Goal: Find specific page/section: Find specific page/section

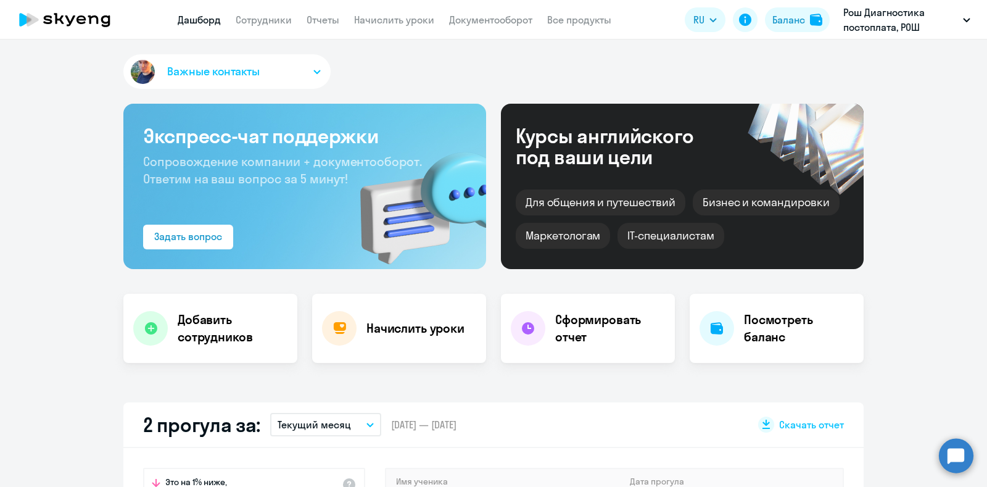
select select "30"
click at [327, 10] on app-header "Дашборд Сотрудники Отчеты Начислить уроки Документооборот Все продукты Дашборд …" at bounding box center [493, 19] width 987 height 39
click at [327, 16] on link "Отчеты" at bounding box center [323, 20] width 33 height 12
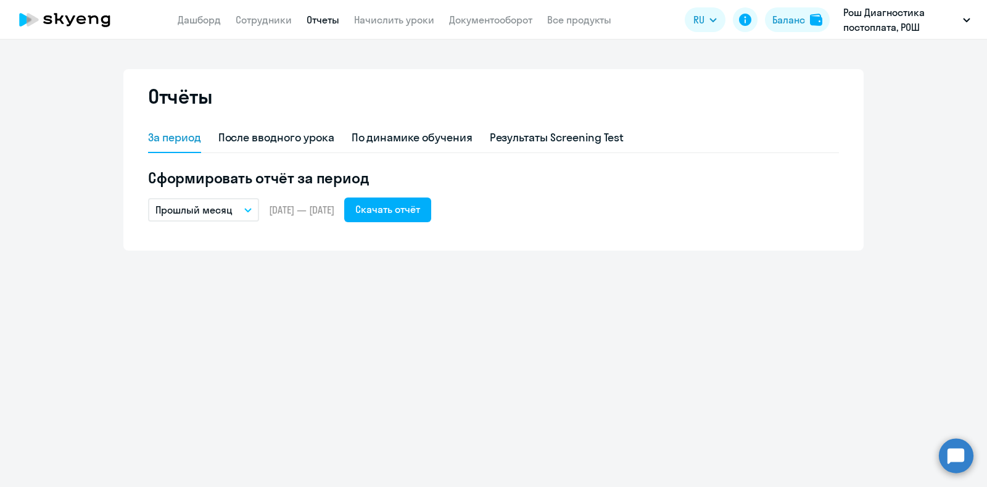
click at [250, 208] on icon "button" at bounding box center [247, 210] width 7 height 4
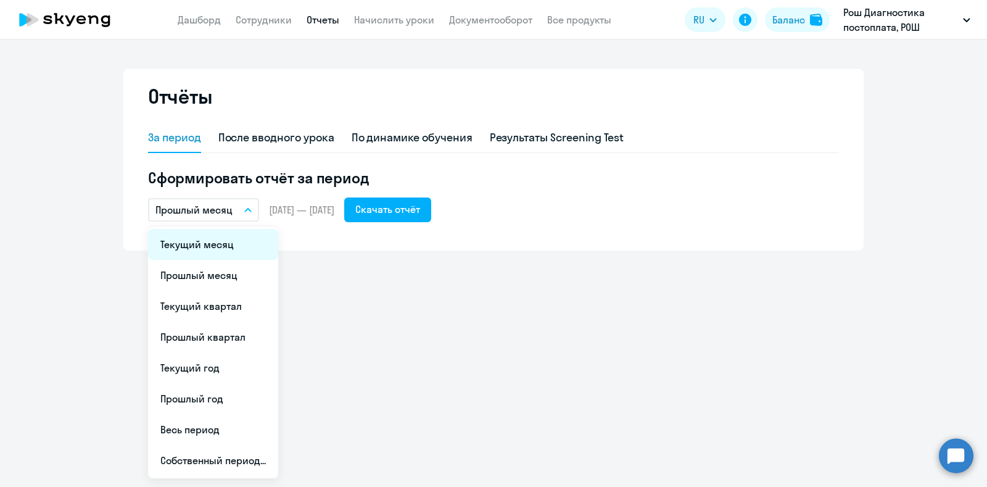
click at [214, 248] on li "Текущий месяц" at bounding box center [213, 244] width 130 height 31
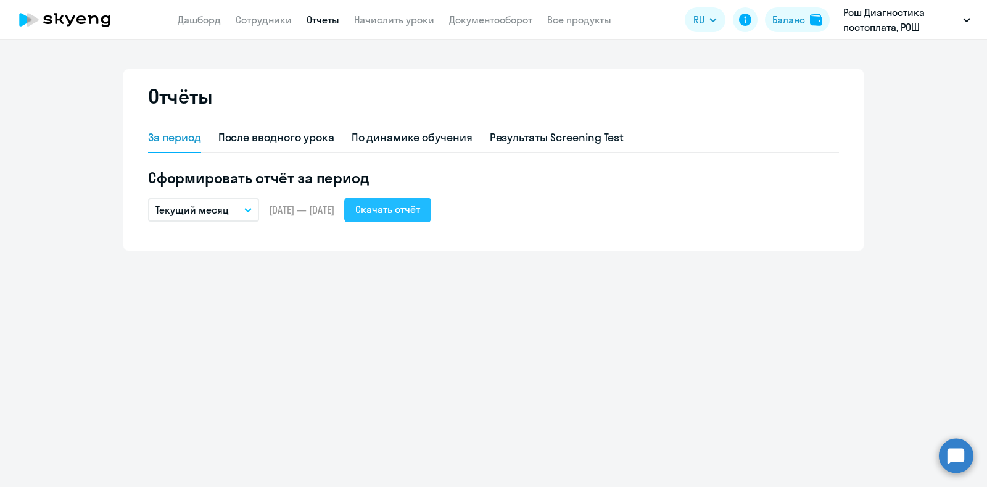
click at [420, 210] on div "Скачать отчёт" at bounding box center [387, 209] width 65 height 15
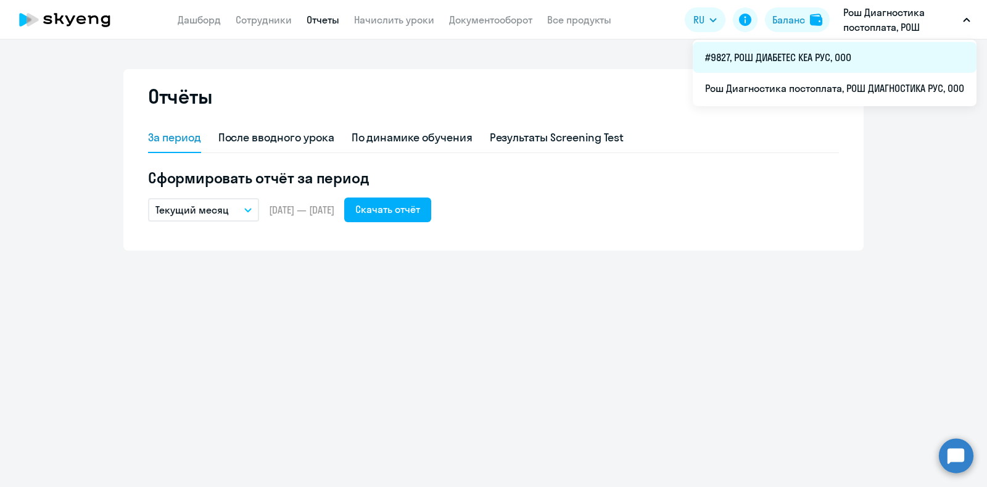
click at [821, 59] on li "#9827, РОШ ДИАБЕТЕС КЕА РУС, ООО" at bounding box center [835, 57] width 284 height 31
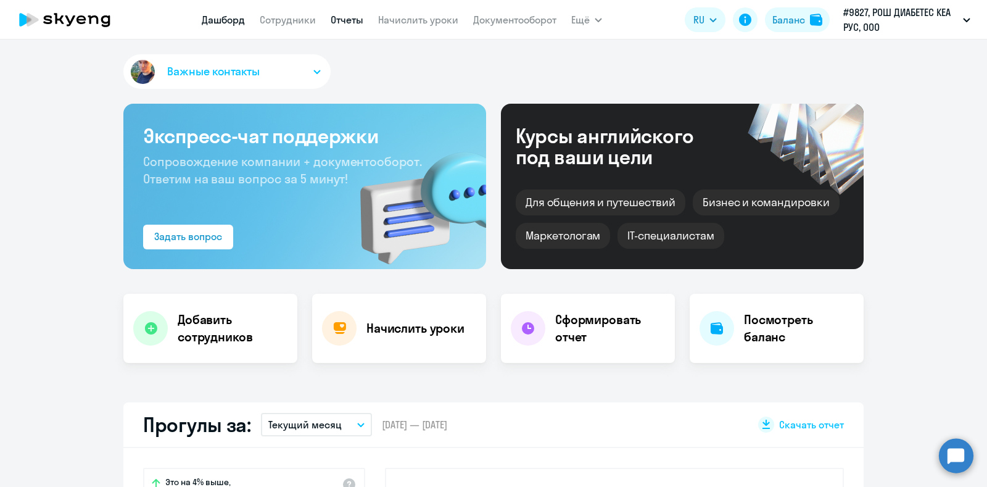
select select "30"
click at [336, 14] on link "Отчеты" at bounding box center [347, 20] width 33 height 12
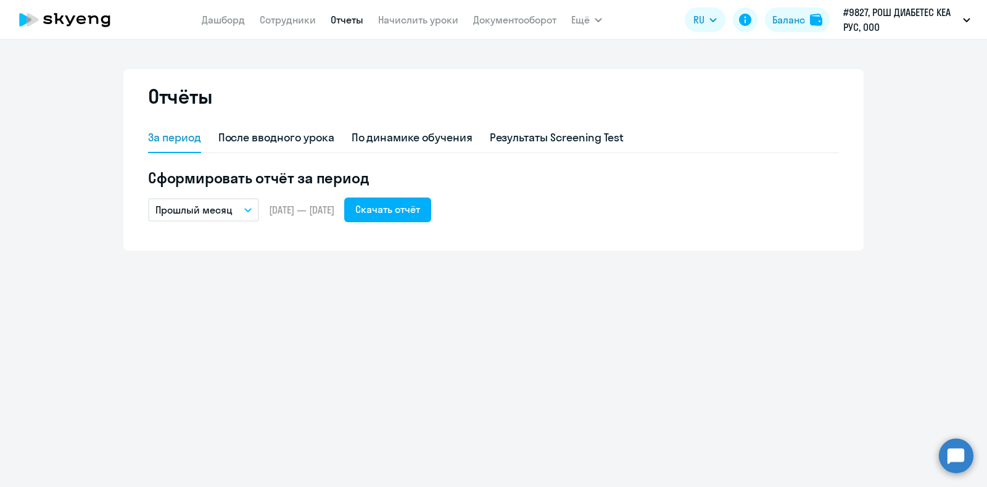
click at [245, 208] on icon "button" at bounding box center [247, 210] width 7 height 4
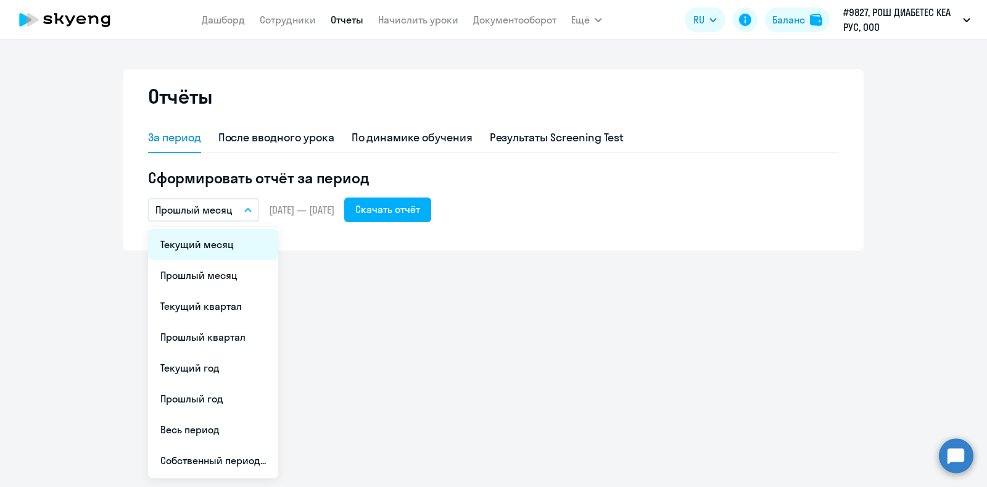
click at [223, 244] on li "Текущий месяц" at bounding box center [213, 244] width 130 height 31
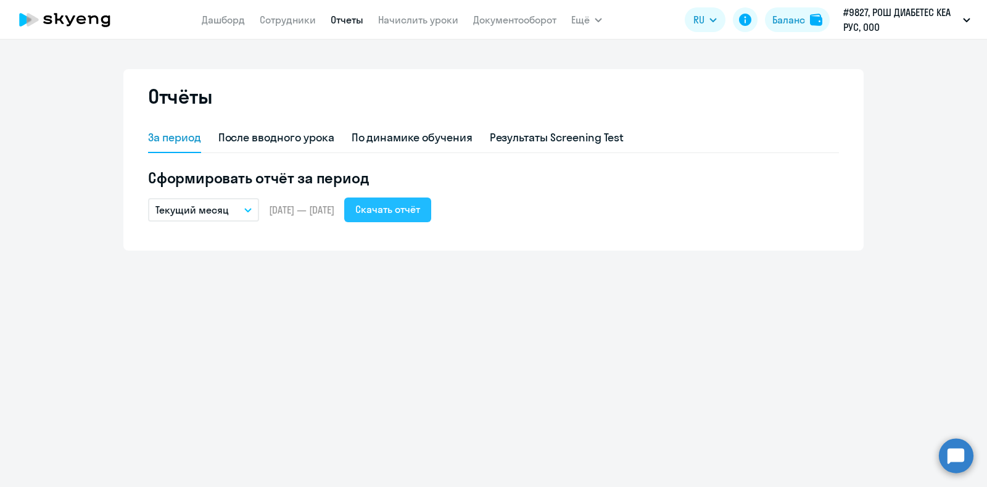
click at [416, 212] on div "Скачать отчёт" at bounding box center [387, 209] width 65 height 15
click at [364, 144] on div "По динамике обучения" at bounding box center [412, 138] width 121 height 16
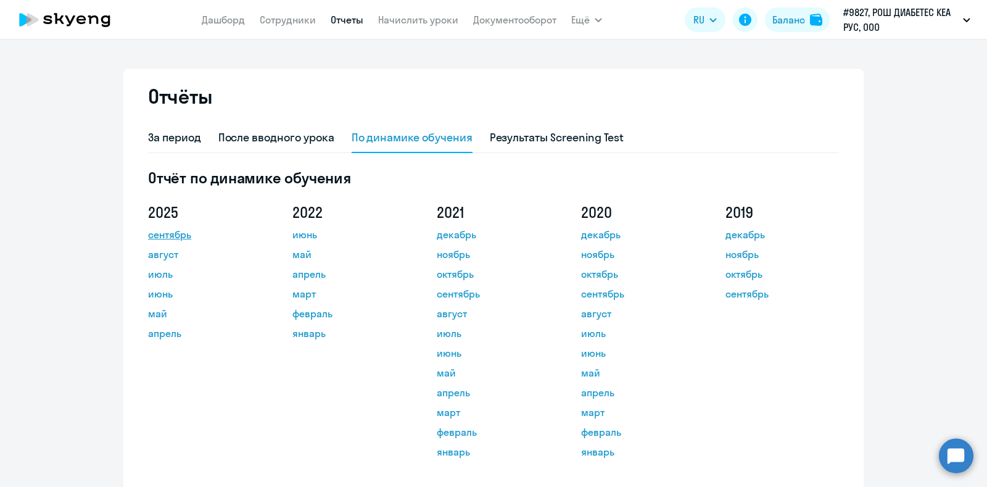
click at [165, 233] on link "сентябрь" at bounding box center [203, 234] width 111 height 15
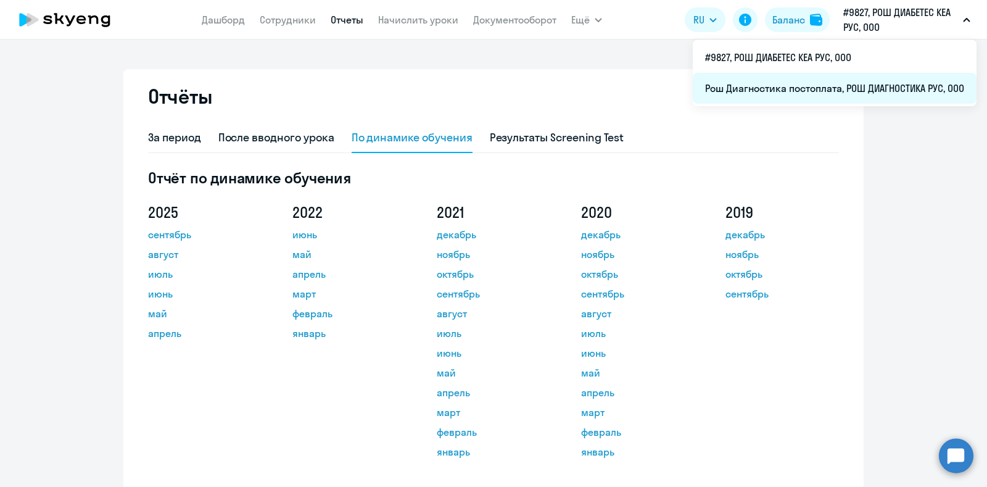
click at [858, 83] on li "Рош Диагностика постоплата, РОШ ДИАГНОСТИКА РУС, ООО" at bounding box center [835, 88] width 284 height 31
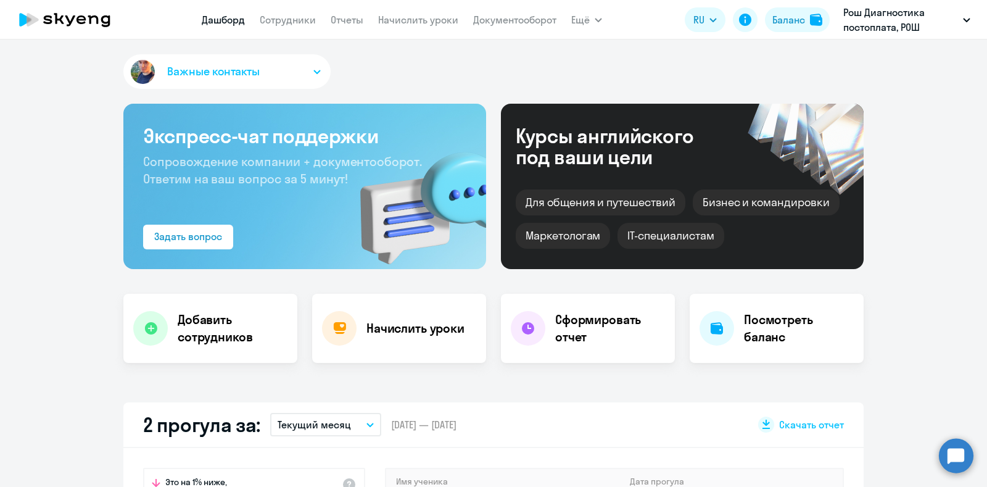
select select "30"
click at [342, 28] on nav "[PERSON_NAME] Отчеты Начислить уроки Документооборот" at bounding box center [379, 19] width 355 height 25
click at [344, 22] on link "Отчеты" at bounding box center [347, 20] width 33 height 12
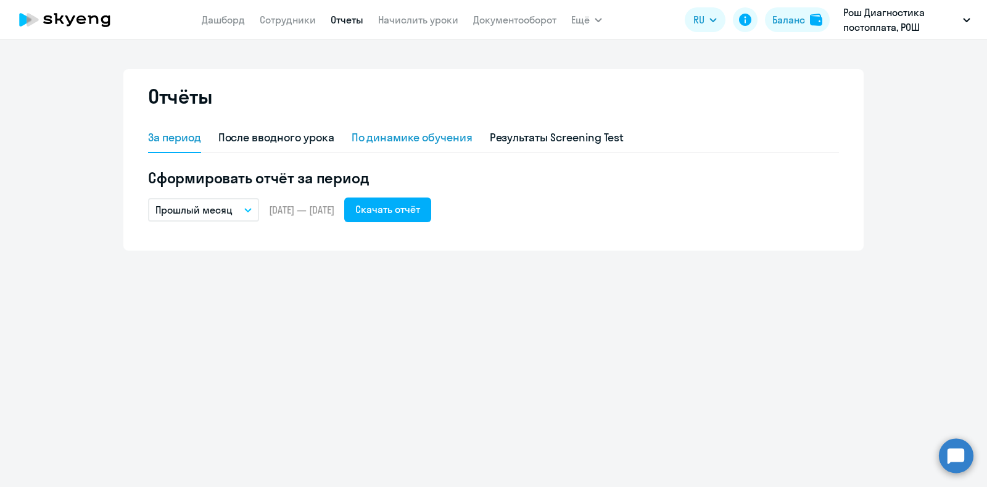
click at [438, 143] on div "По динамике обучения" at bounding box center [412, 138] width 121 height 16
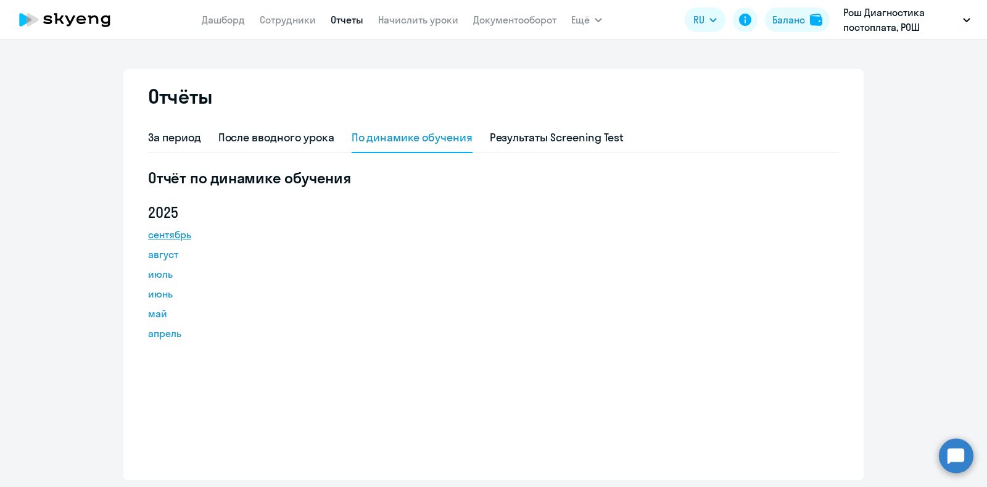
click at [169, 234] on link "сентябрь" at bounding box center [203, 234] width 111 height 15
click at [271, 22] on link "Сотрудники" at bounding box center [288, 20] width 56 height 12
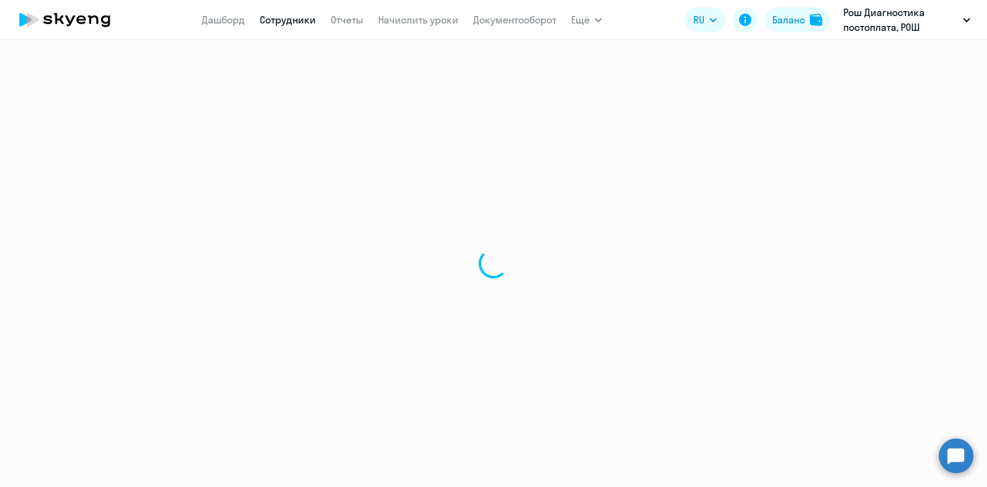
select select "30"
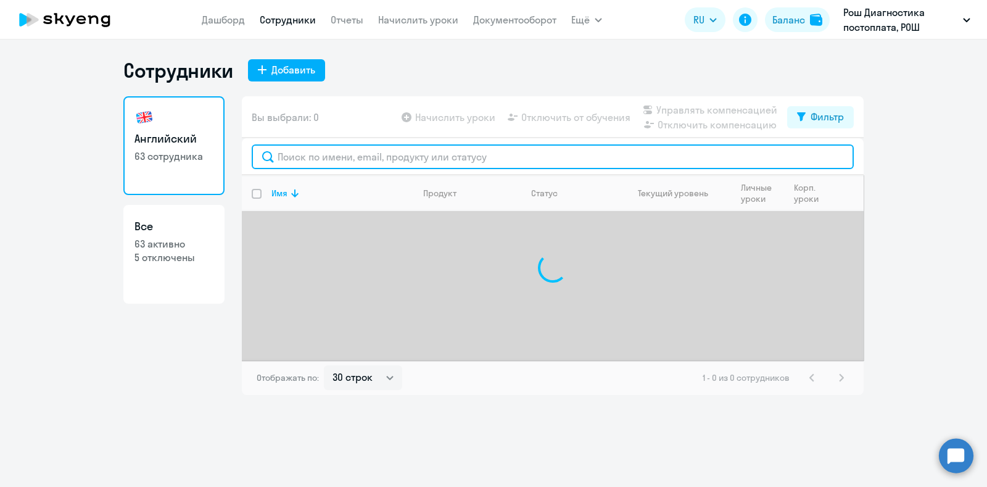
click at [324, 149] on input "text" at bounding box center [553, 156] width 602 height 25
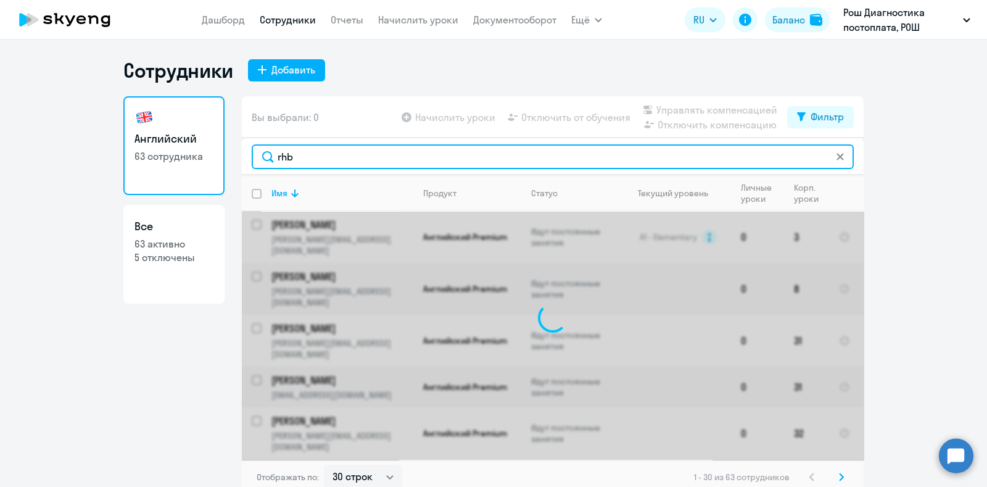
type input "rhbi"
type input "r"
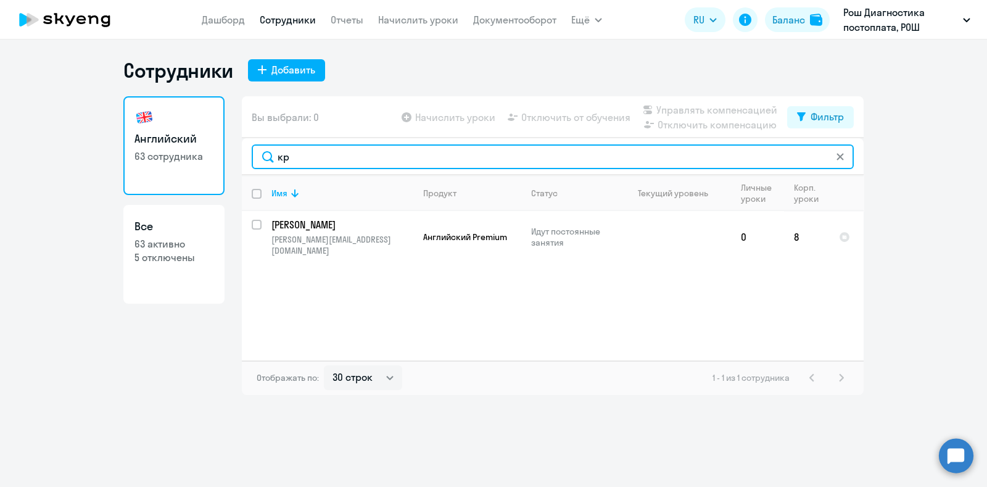
type input "к"
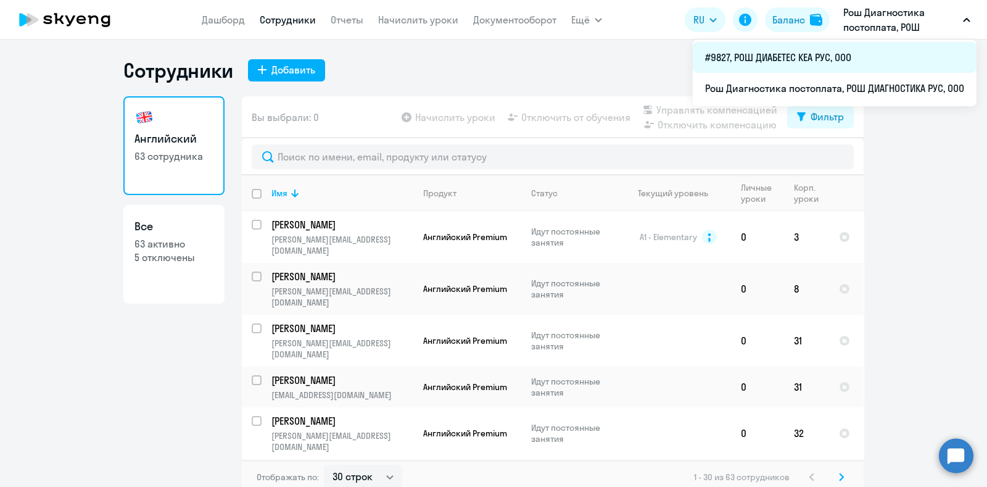
click at [824, 65] on li "#9827, РОШ ДИАБЕТЕС КЕА РУС, ООО" at bounding box center [835, 57] width 284 height 31
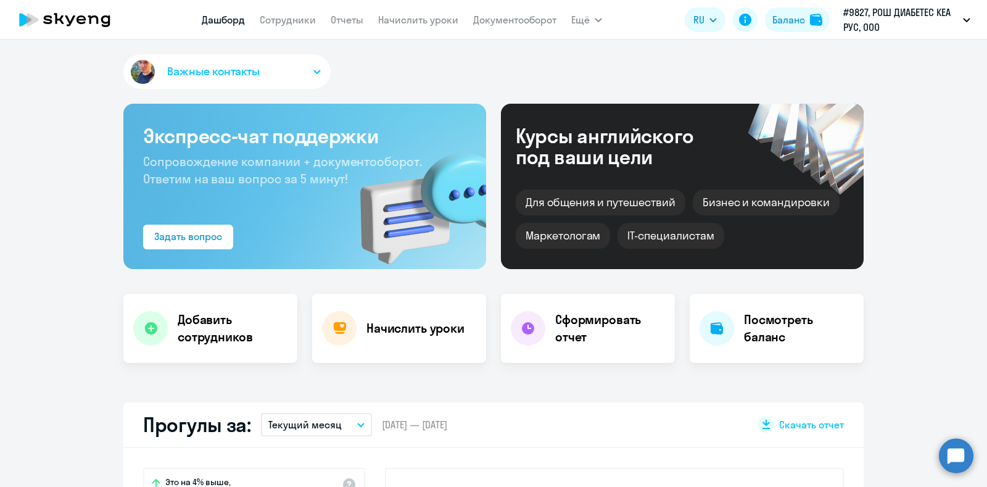
select select "30"
click at [288, 23] on link "Сотрудники" at bounding box center [288, 20] width 56 height 12
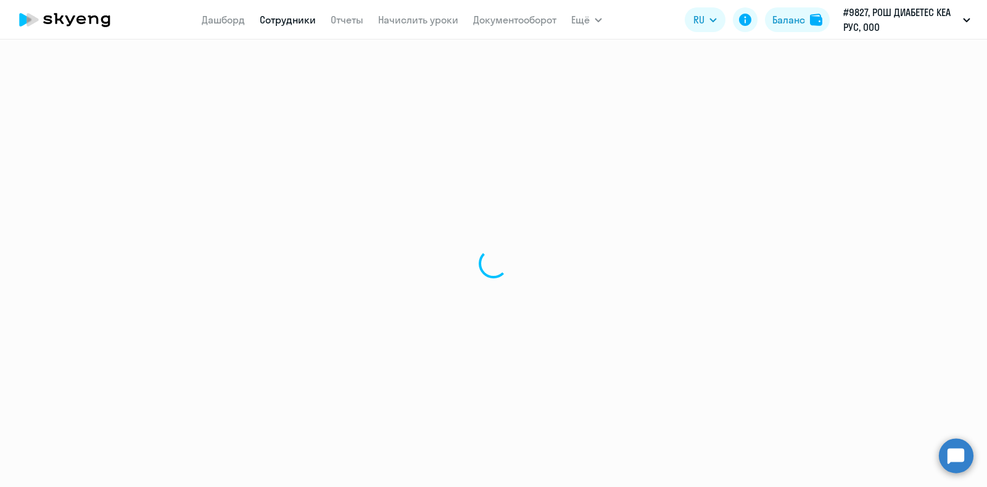
select select "30"
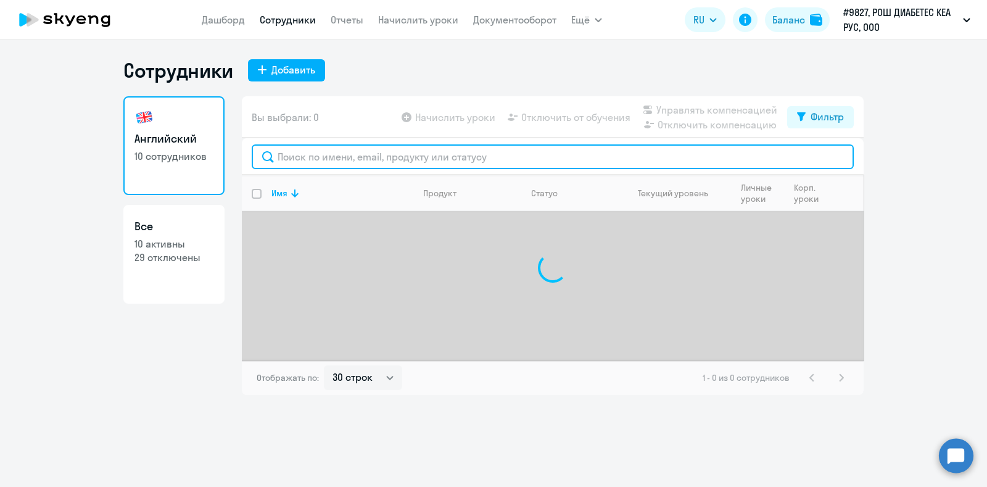
click at [402, 148] on input "text" at bounding box center [553, 156] width 602 height 25
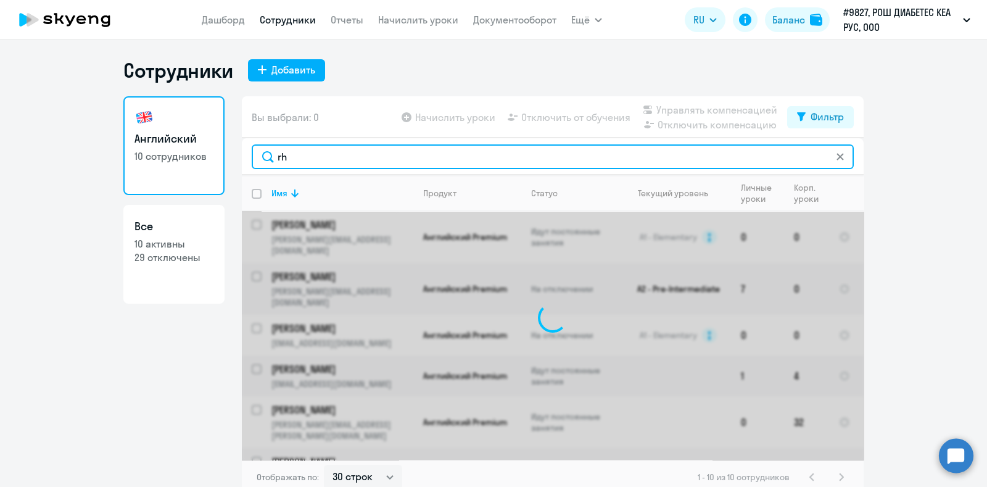
type input "r"
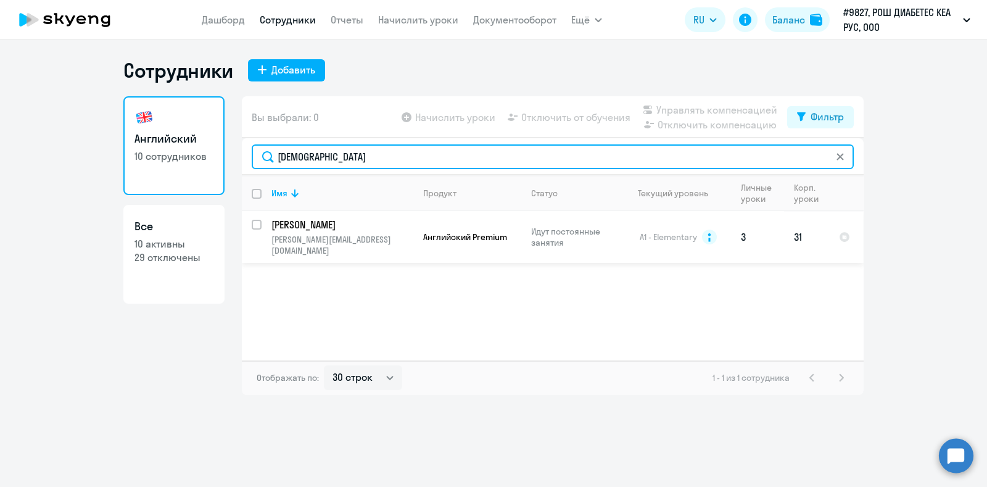
type input "[DEMOGRAPHIC_DATA]"
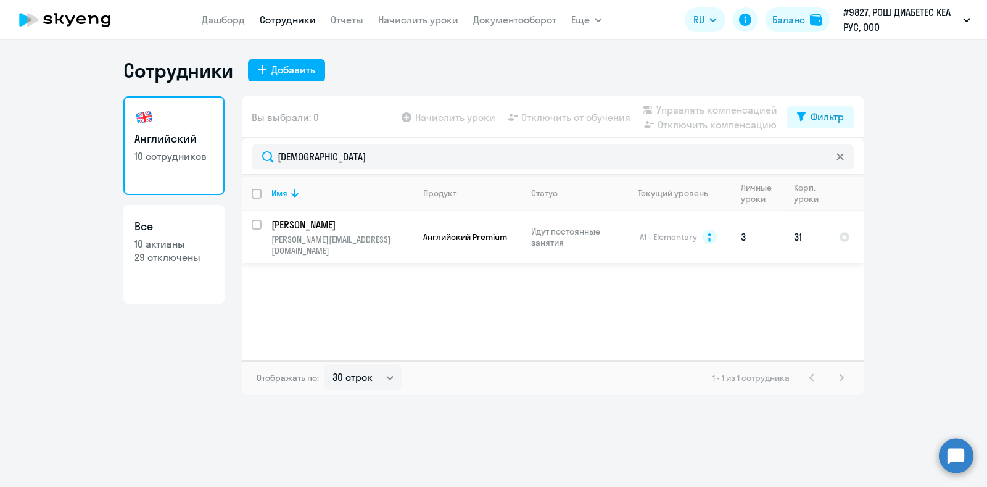
click at [339, 236] on p "[PERSON_NAME][EMAIL_ADDRESS][DOMAIN_NAME]" at bounding box center [342, 245] width 141 height 22
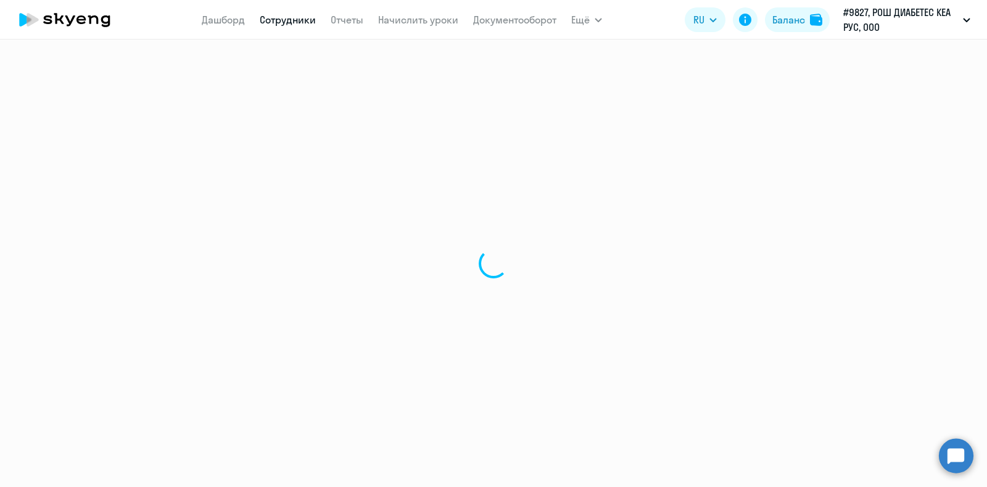
select select "english"
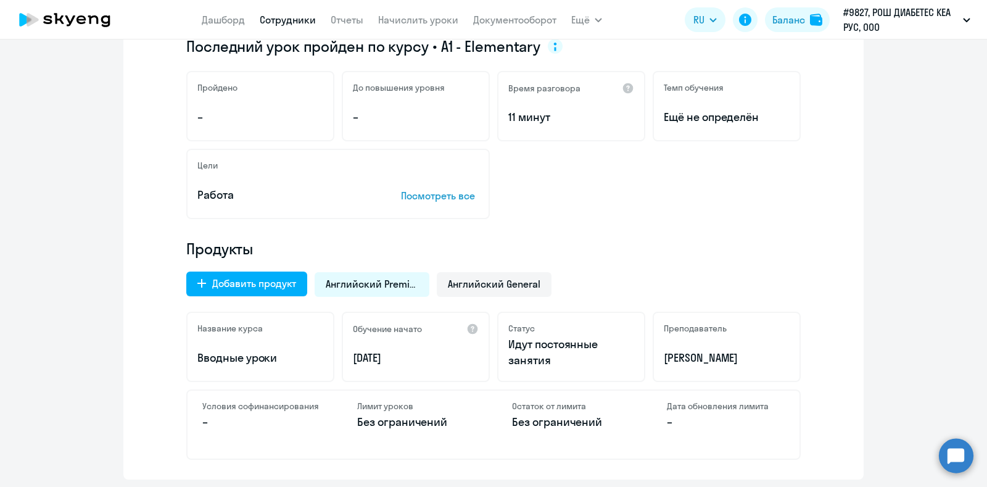
scroll to position [386, 0]
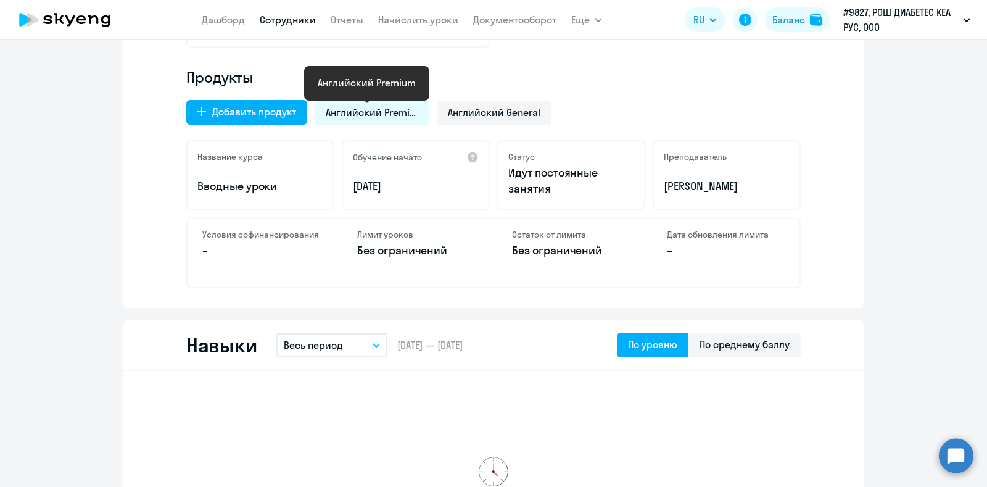
click at [369, 115] on span "Английский Premium" at bounding box center [372, 113] width 93 height 14
drag, startPoint x: 413, startPoint y: 186, endPoint x: 343, endPoint y: 189, distance: 69.8
click at [343, 189] on div "Обучение начато [DATE]" at bounding box center [416, 175] width 148 height 70
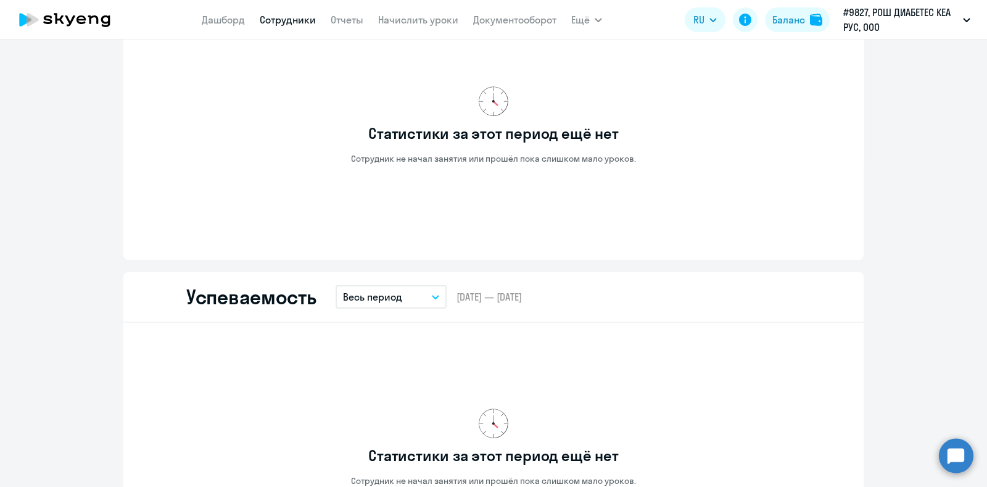
scroll to position [370, 0]
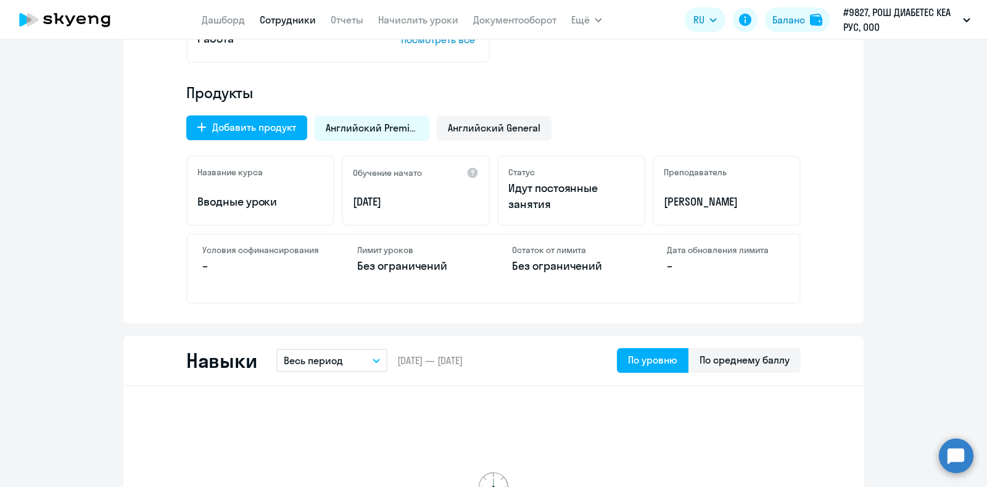
copy p "[DATE]"
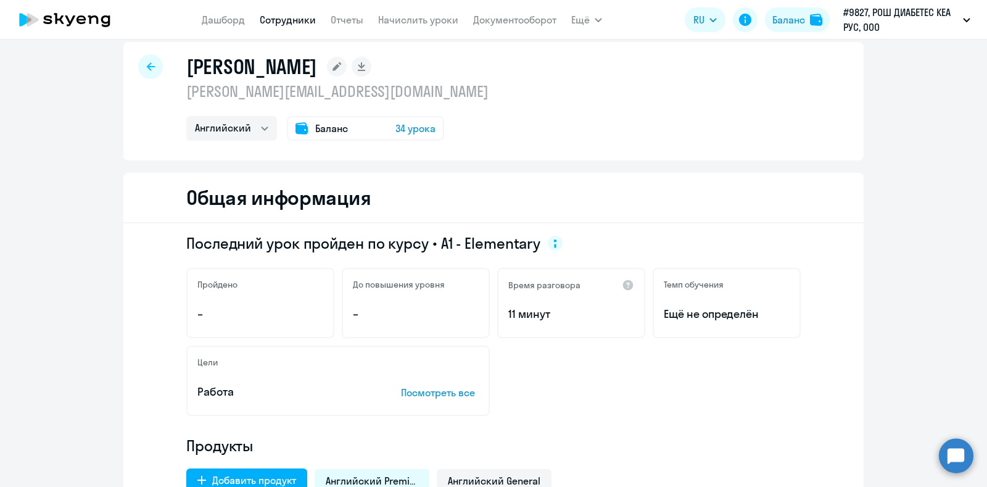
scroll to position [0, 0]
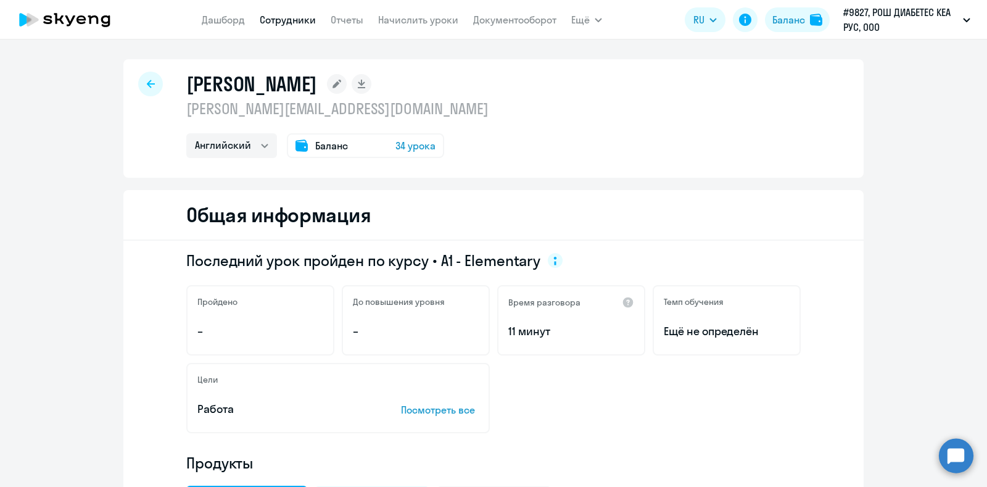
click at [147, 89] on div at bounding box center [150, 84] width 25 height 25
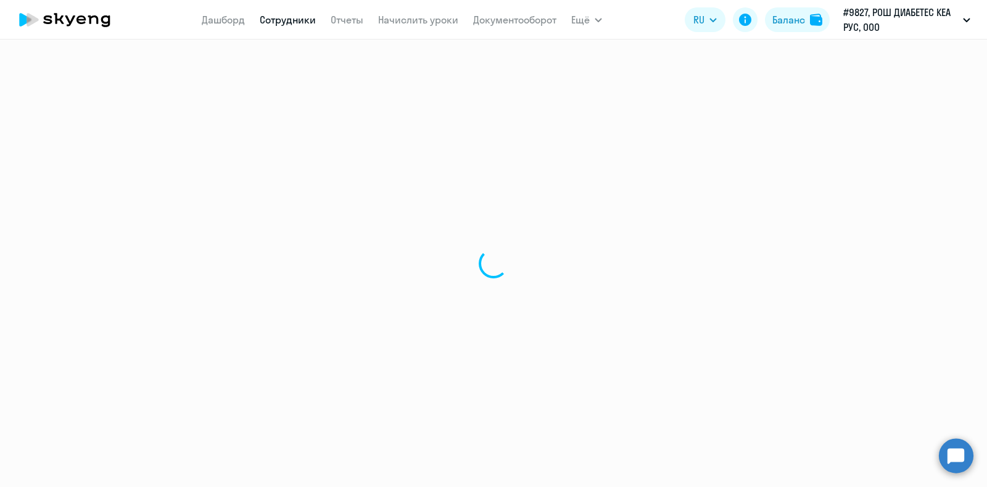
select select "30"
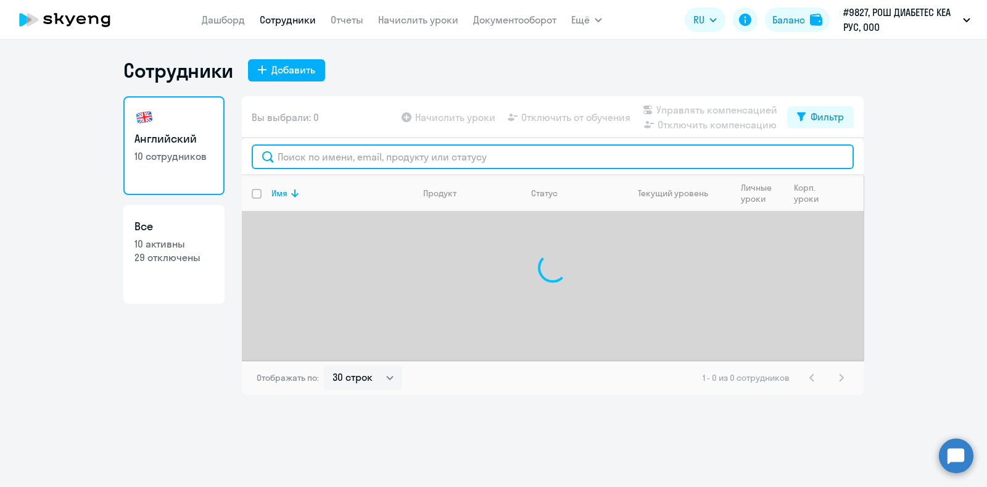
click at [431, 154] on input "text" at bounding box center [553, 156] width 602 height 25
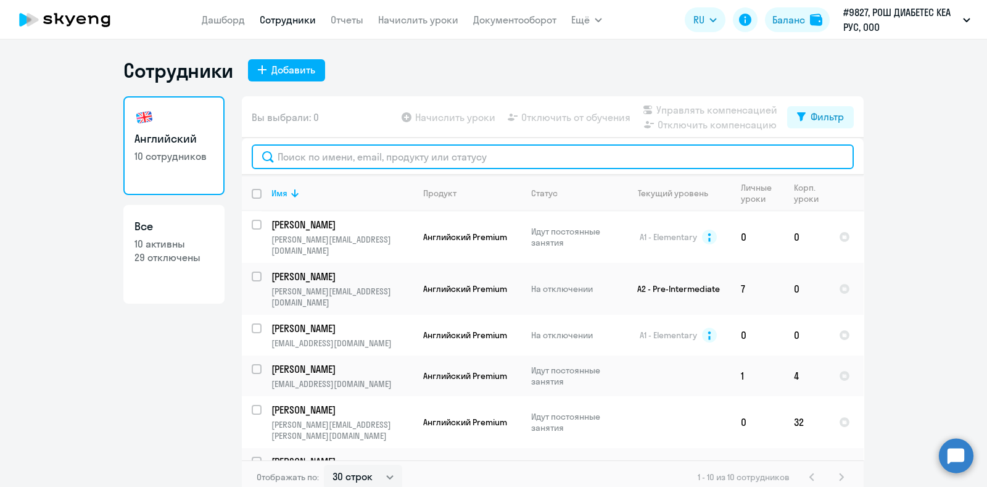
paste input "[PERSON_NAME]"
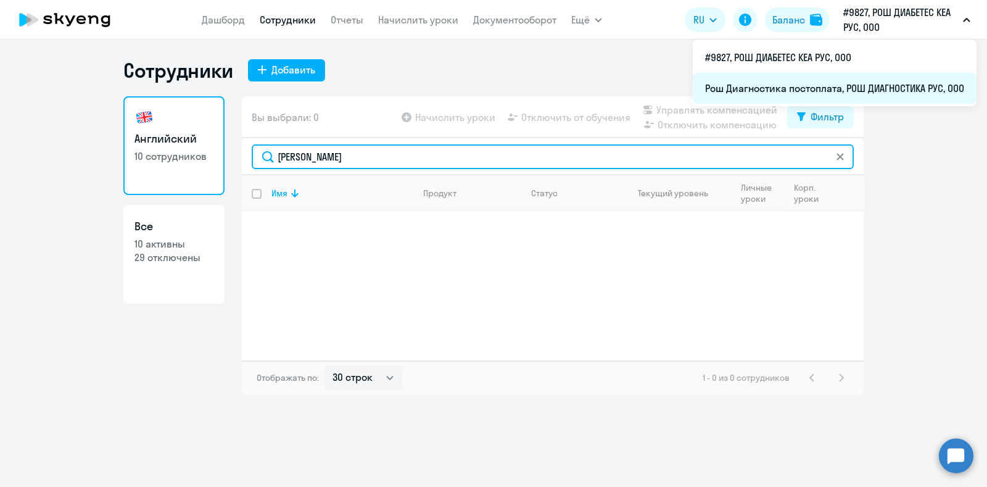
type input "[PERSON_NAME]"
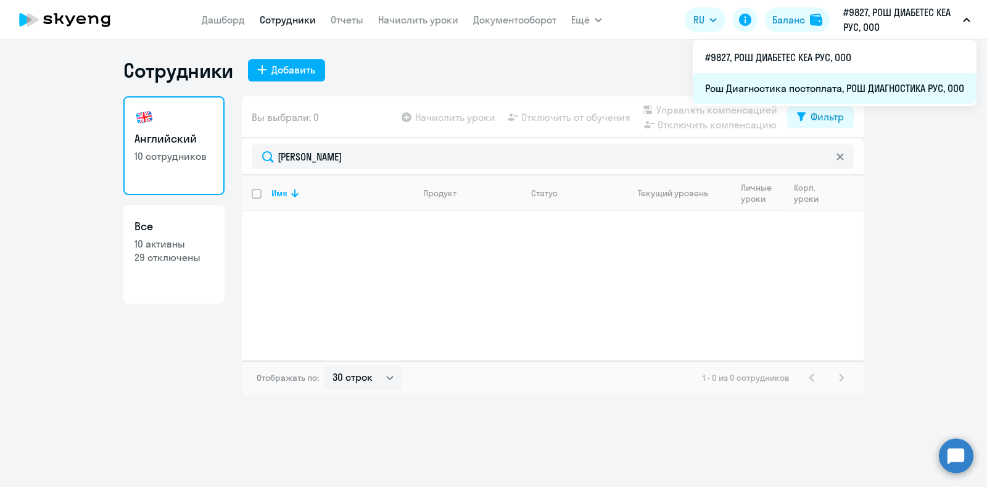
click at [876, 88] on li "Рош Диагностика постоплата, РОШ ДИАГНОСТИКА РУС, ООО" at bounding box center [835, 88] width 284 height 31
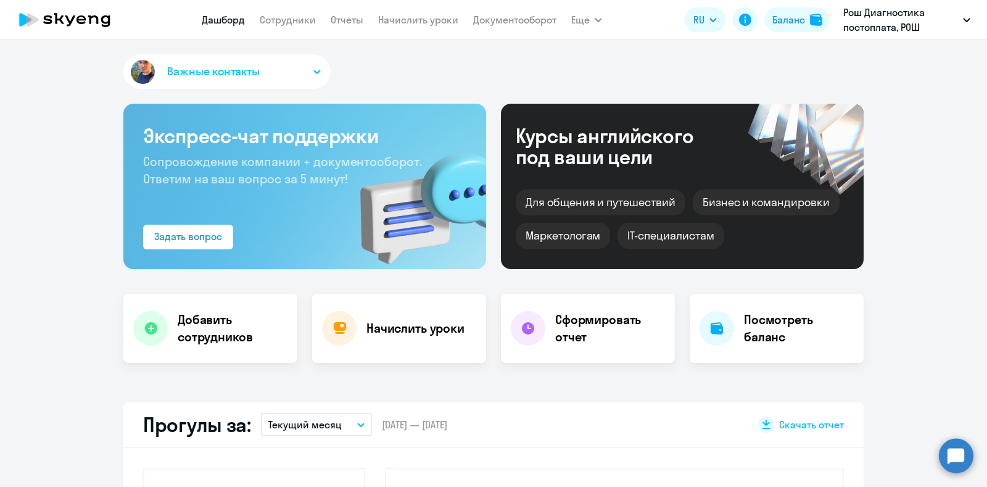
select select "30"
click at [276, 23] on link "Сотрудники" at bounding box center [288, 20] width 56 height 12
select select "30"
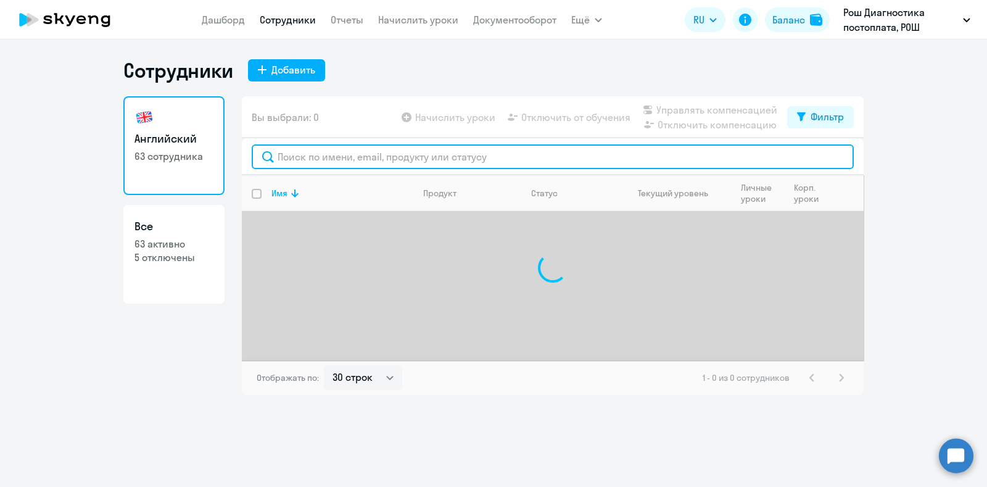
click at [324, 154] on input "text" at bounding box center [553, 156] width 602 height 25
paste input "[PERSON_NAME]"
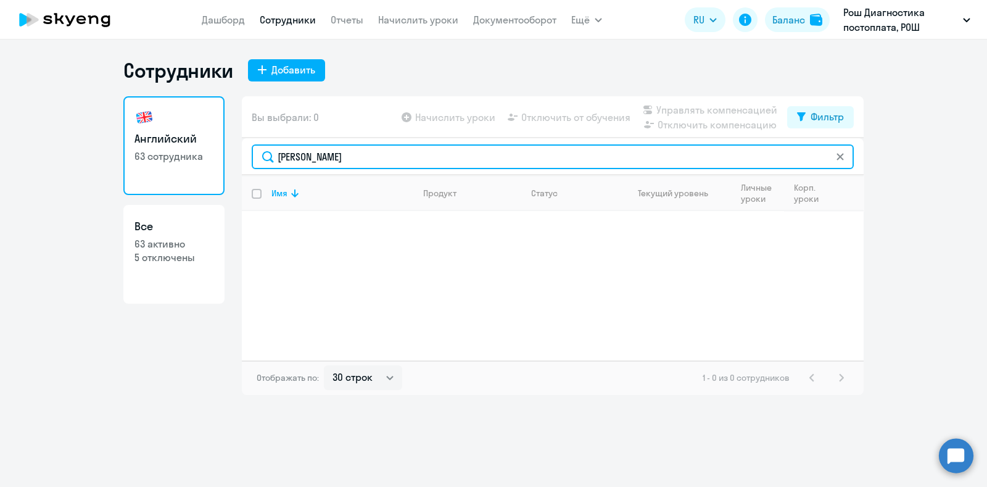
drag, startPoint x: 399, startPoint y: 155, endPoint x: 272, endPoint y: 156, distance: 126.5
click at [272, 156] on input "[PERSON_NAME]" at bounding box center [553, 156] width 602 height 25
paste input "[PERSON_NAME][EMAIL_ADDRESS][DOMAIN_NAME]"
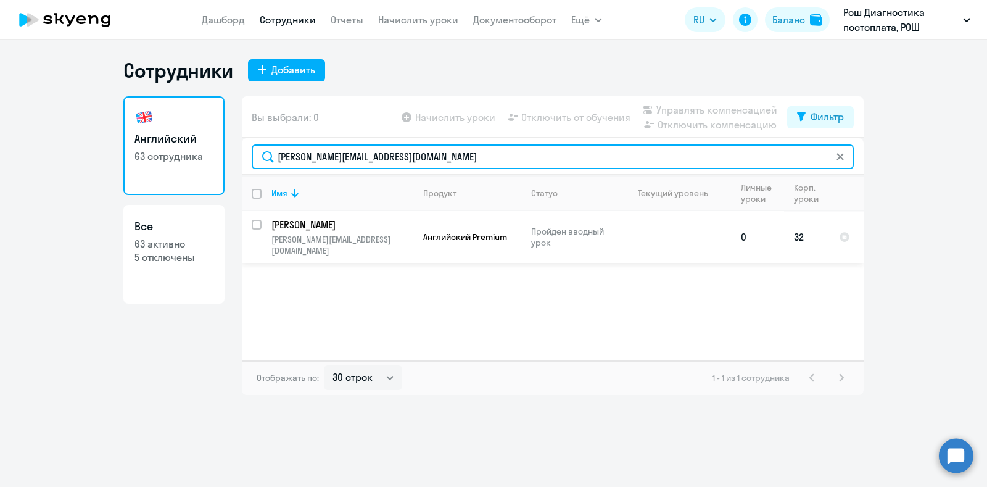
type input "[PERSON_NAME][EMAIL_ADDRESS][DOMAIN_NAME]"
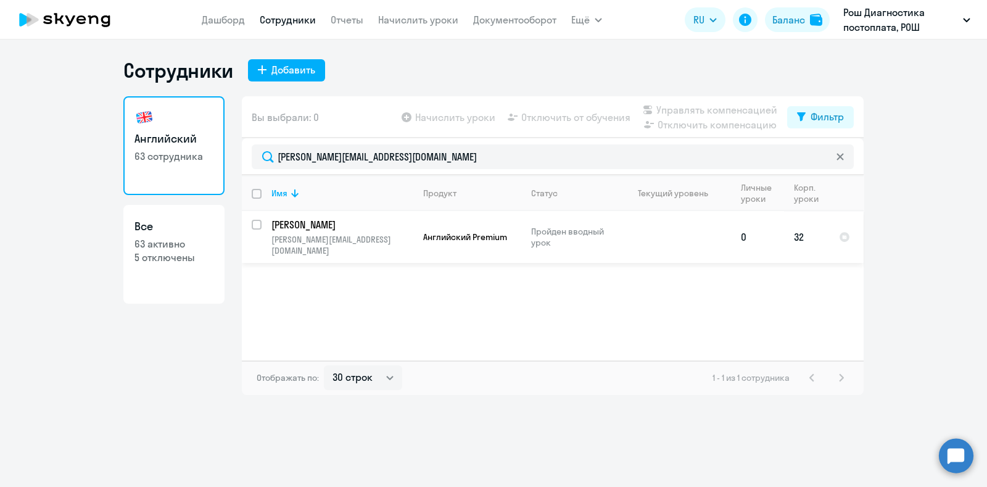
click at [362, 225] on p "[PERSON_NAME]" at bounding box center [341, 225] width 139 height 14
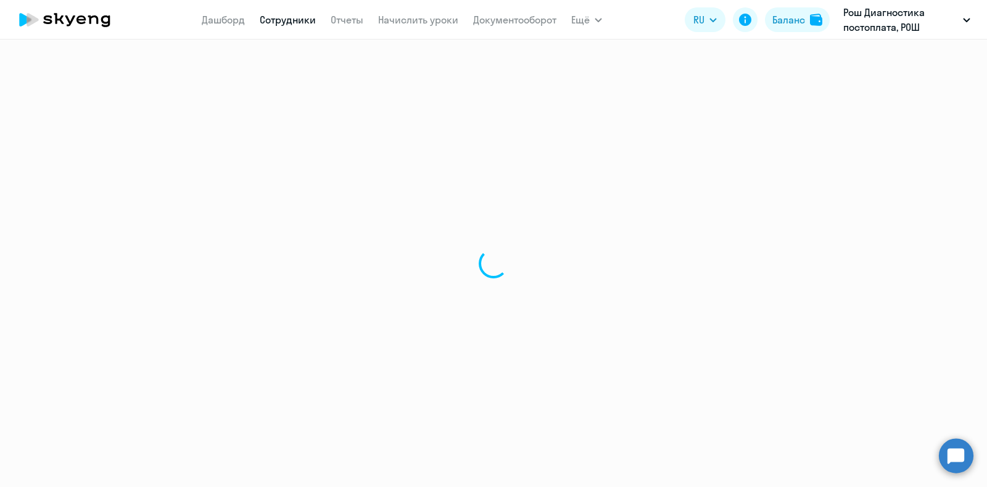
select select "english"
